Goal: Information Seeking & Learning: Learn about a topic

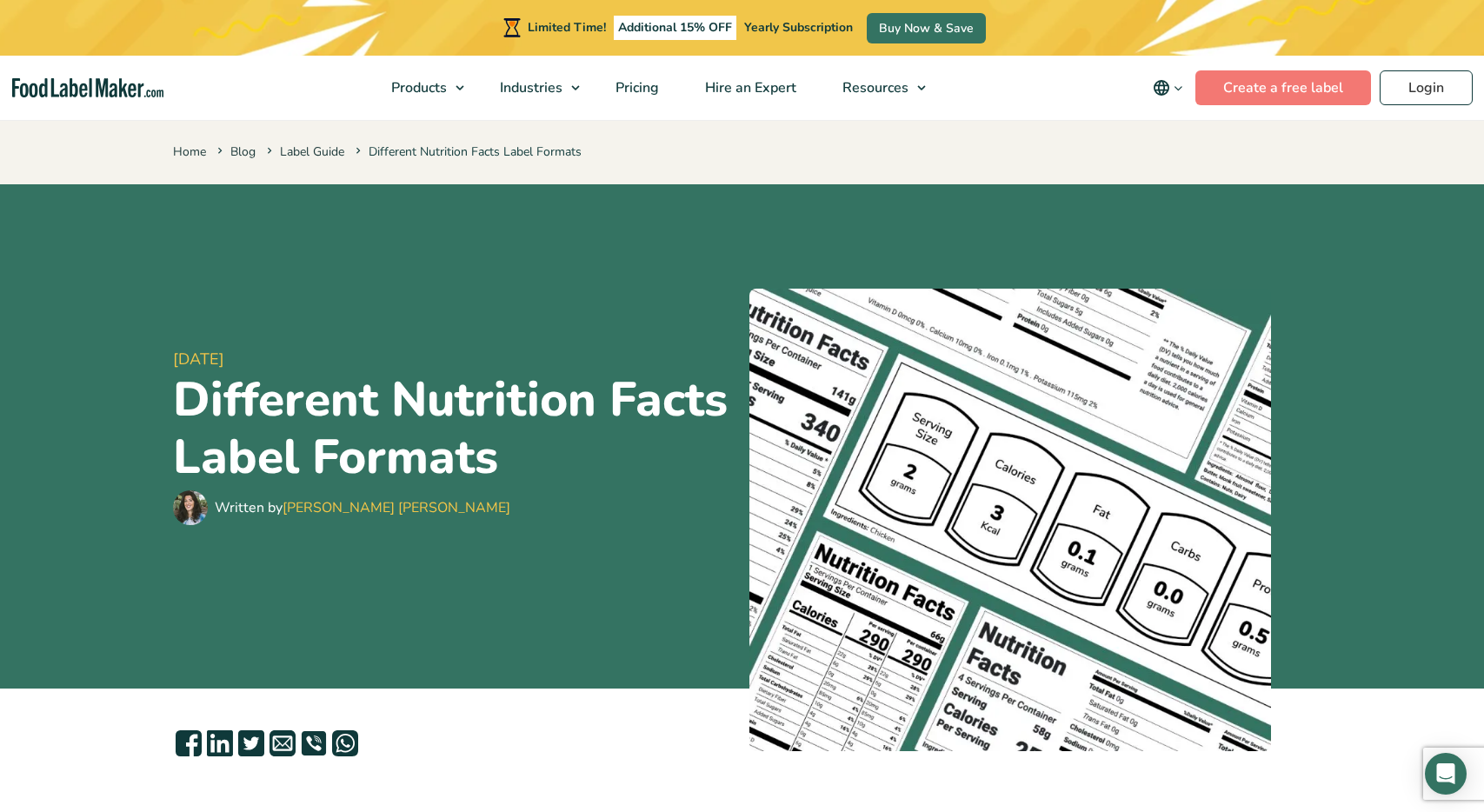
scroll to position [180, 0]
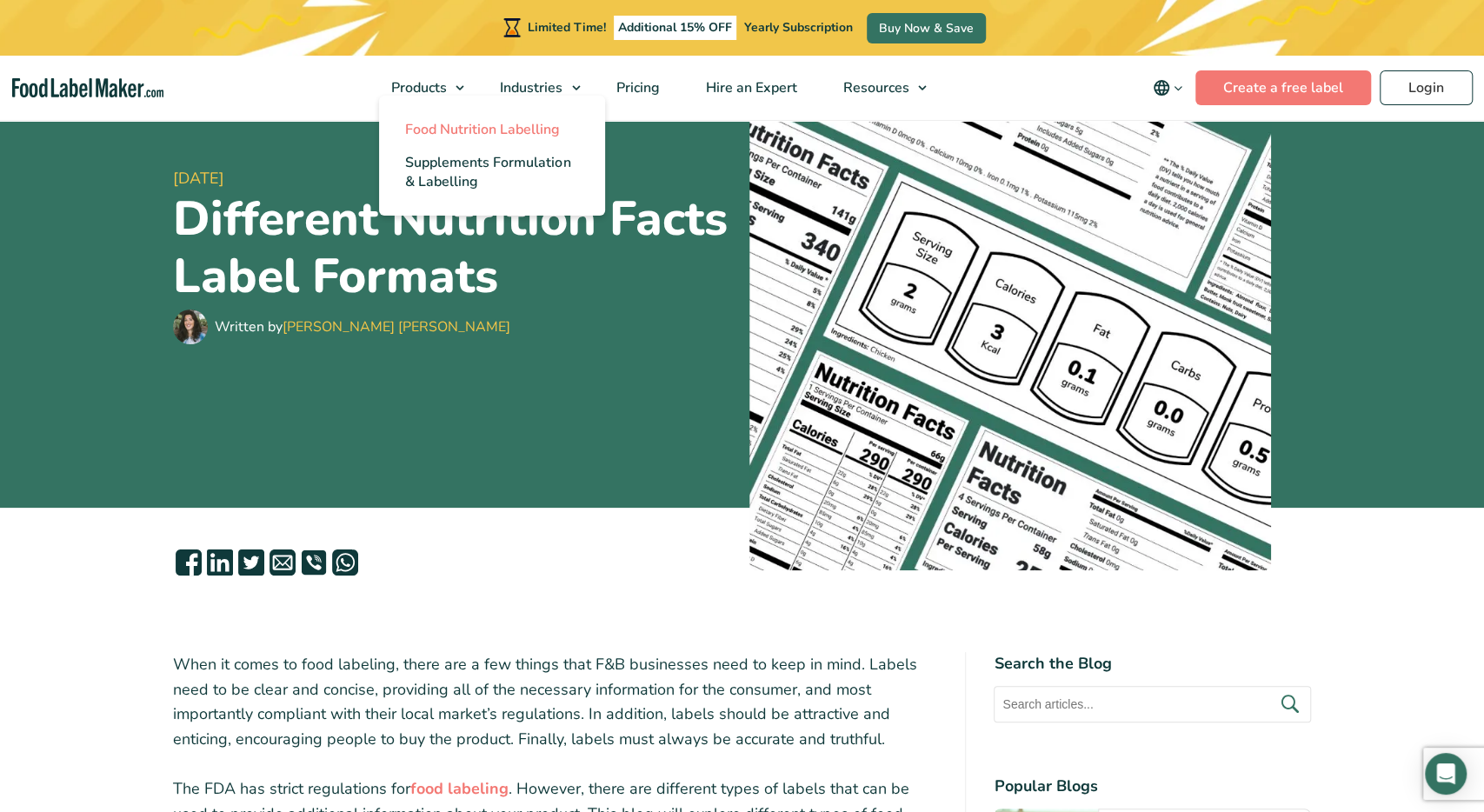
click at [448, 126] on span "Food Nutrition Labelling" at bounding box center [482, 130] width 155 height 19
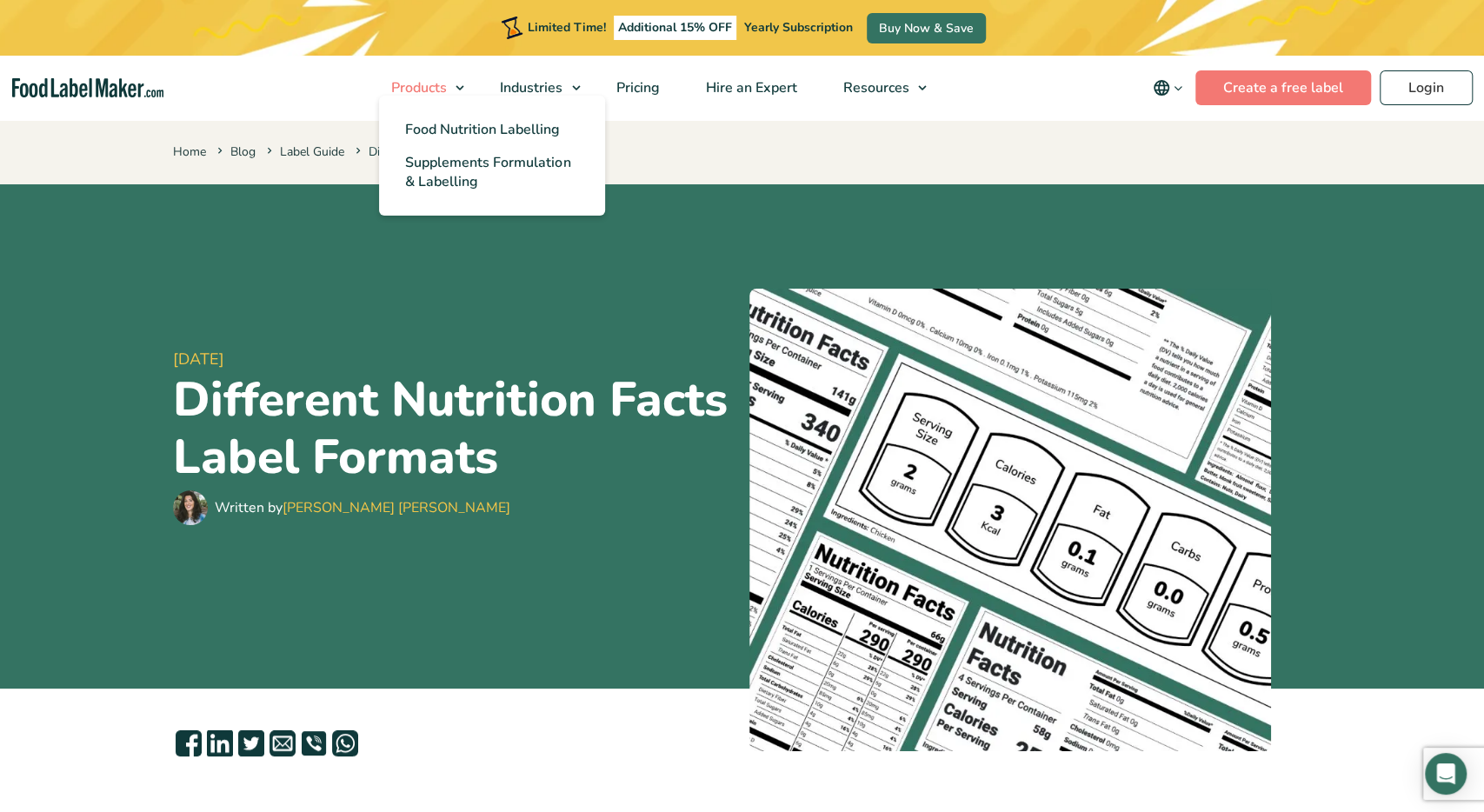
click at [428, 84] on span "Products" at bounding box center [417, 88] width 62 height 19
click at [470, 128] on span "Food Nutrition Labelling" at bounding box center [482, 130] width 155 height 19
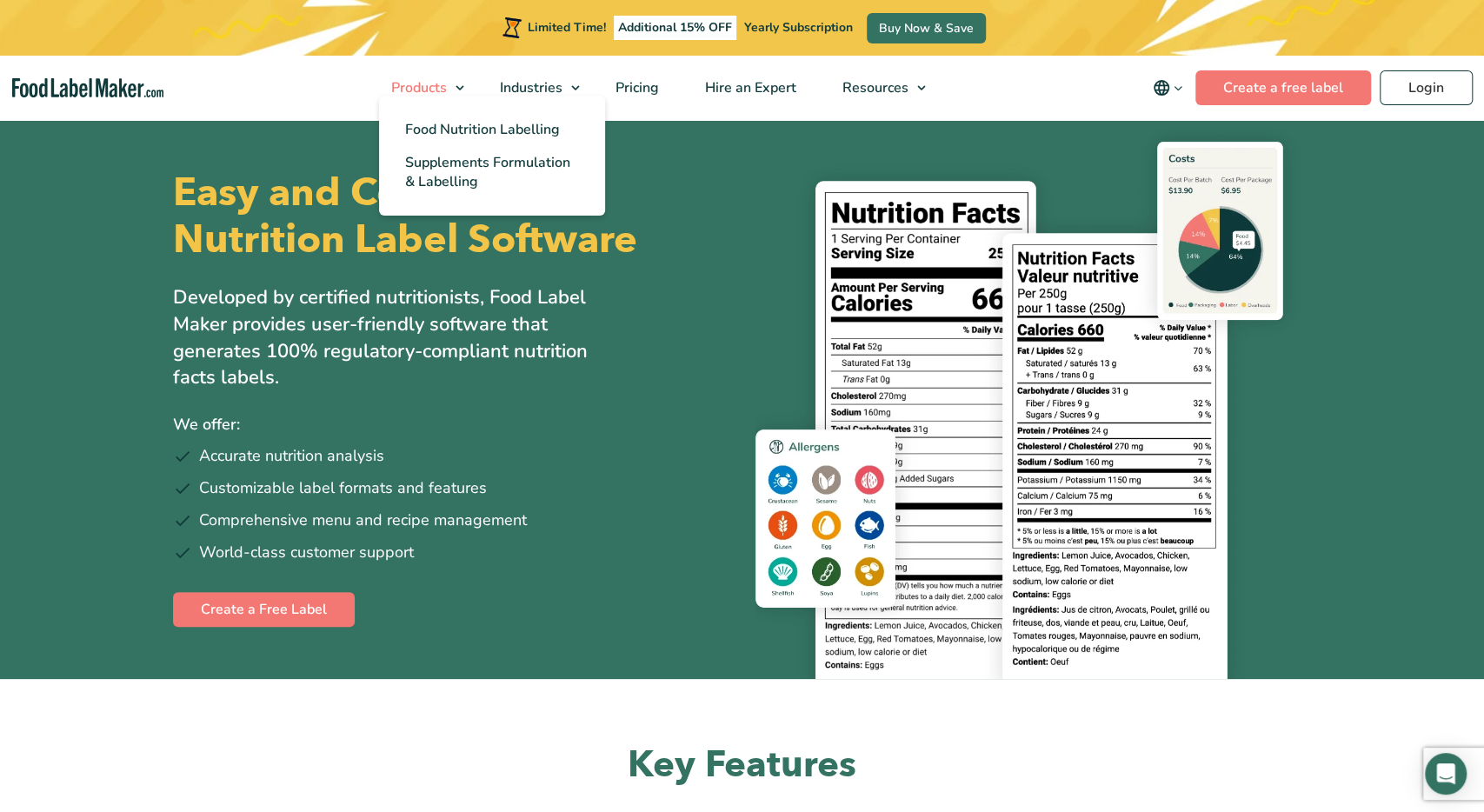
click at [448, 87] on span "Products" at bounding box center [417, 88] width 62 height 19
click at [469, 92] on link "Products" at bounding box center [420, 88] width 104 height 64
